Goal: Find specific page/section: Find specific page/section

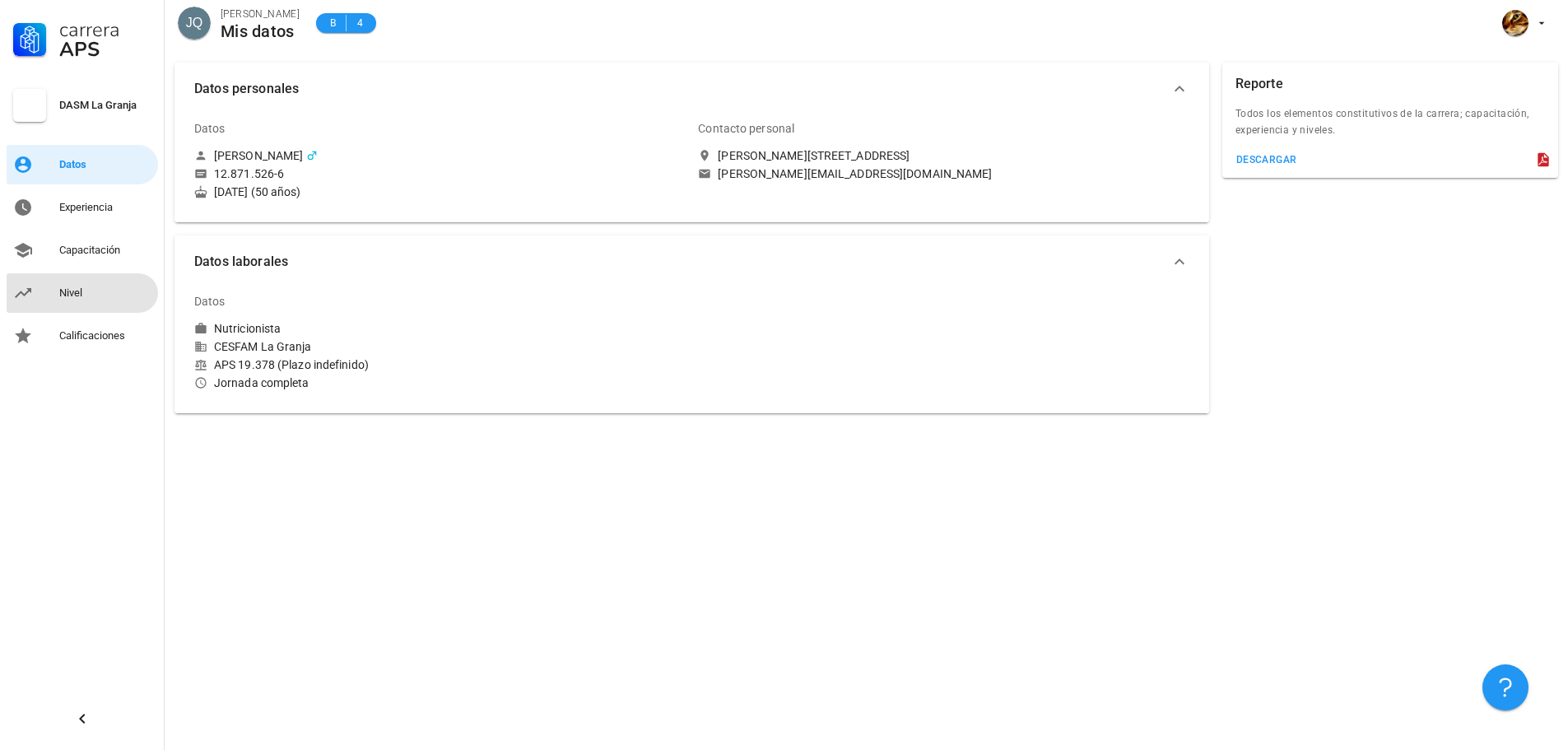
click at [94, 288] on div "Nivel" at bounding box center [105, 293] width 92 height 13
